Goal: Task Accomplishment & Management: Use online tool/utility

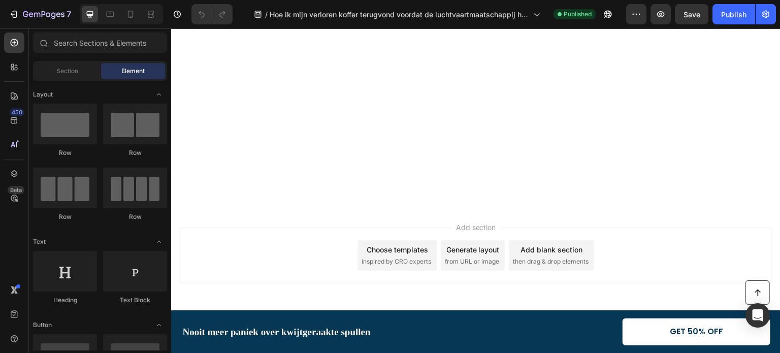
scroll to position [7075, 0]
click at [606, 16] on icon "button" at bounding box center [605, 16] width 3 height 3
click at [34, 14] on icon "button" at bounding box center [37, 15] width 6 height 5
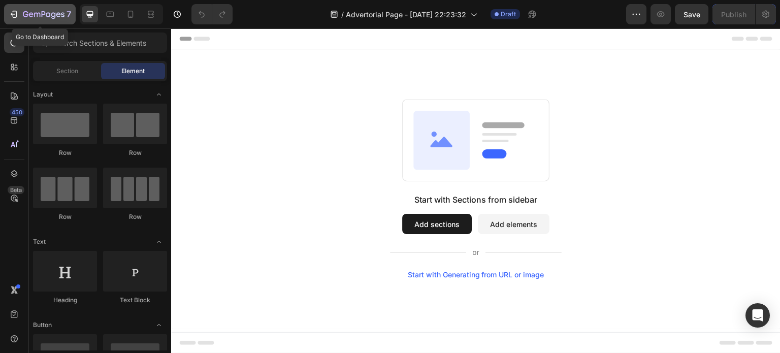
click at [14, 15] on icon "button" at bounding box center [14, 14] width 10 height 10
